Goal: Book appointment/travel/reservation

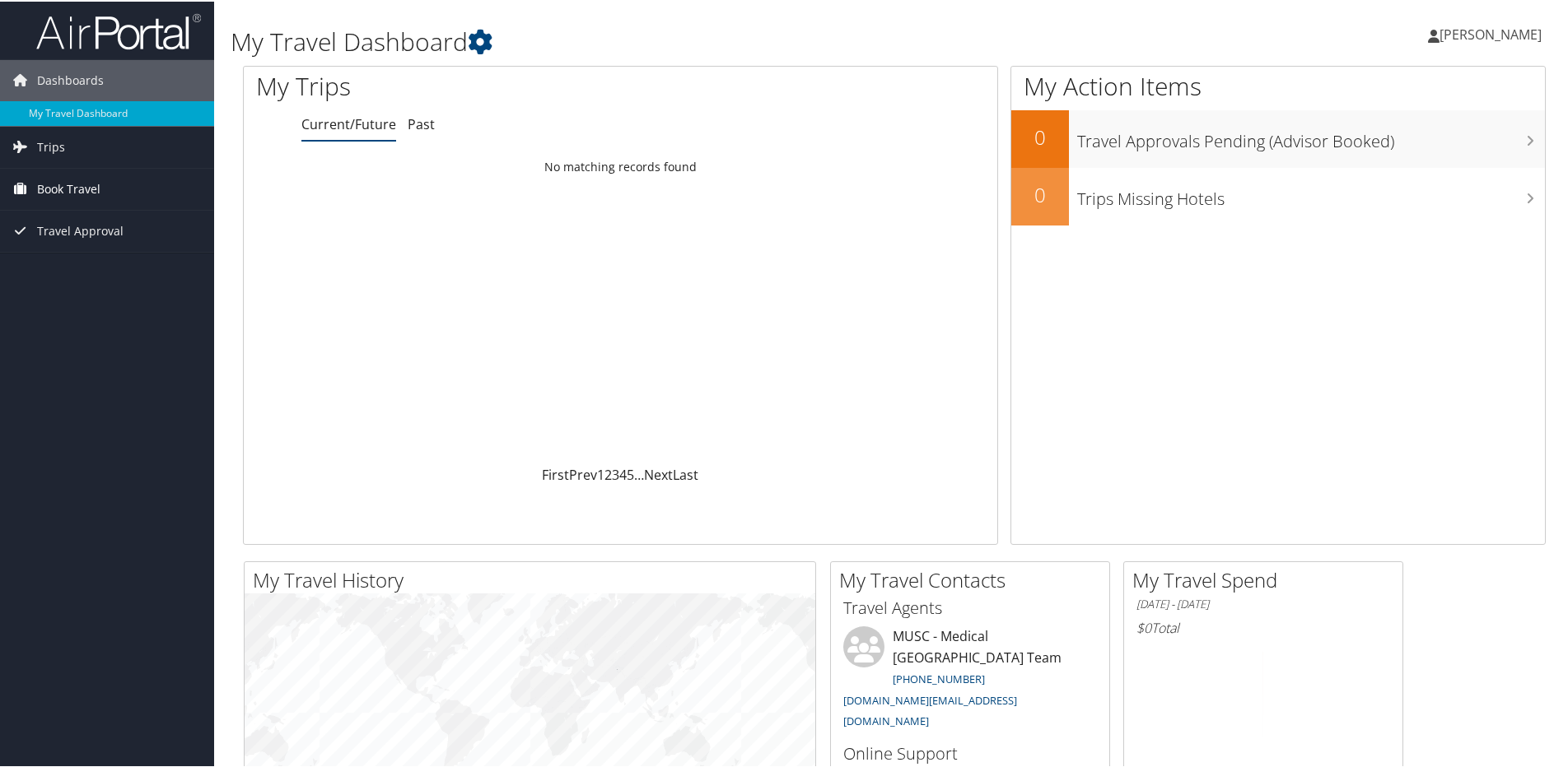
click at [68, 184] on span "Book Travel" at bounding box center [69, 188] width 63 height 41
click at [86, 271] on link "Book/Manage Online Trips" at bounding box center [107, 270] width 214 height 25
